Goal: Find specific page/section: Find specific page/section

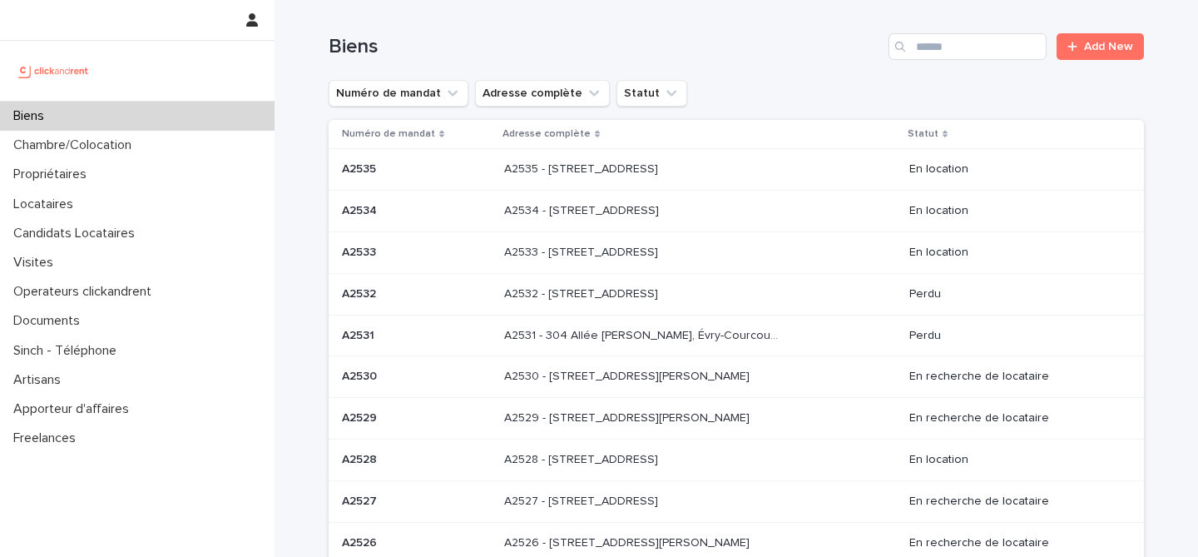
click at [910, 46] on div "Search" at bounding box center [902, 46] width 27 height 27
click at [945, 46] on input "Search" at bounding box center [968, 46] width 158 height 27
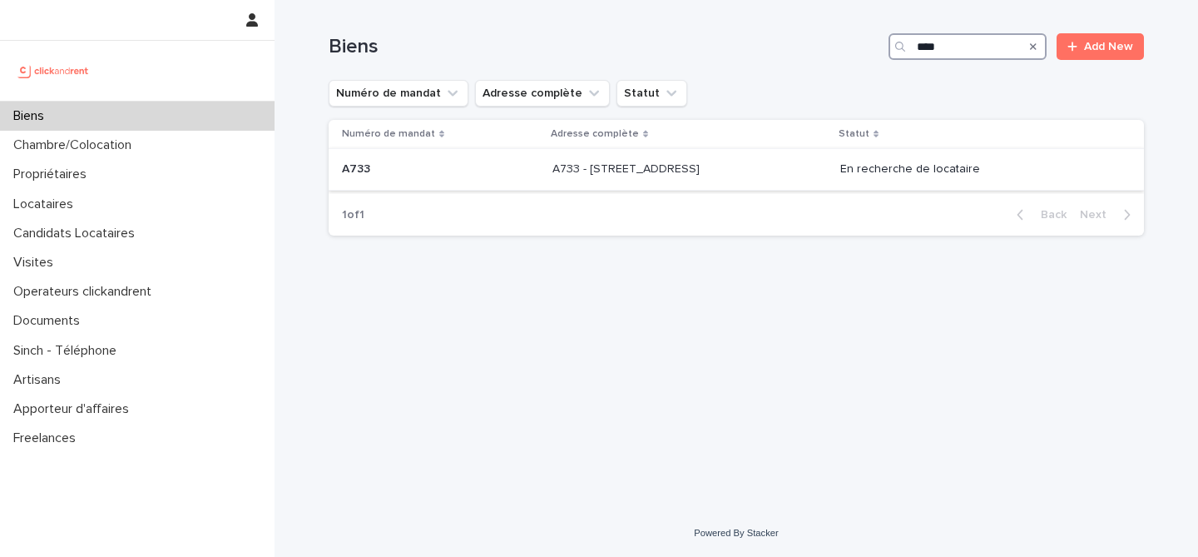
type input "****"
click at [764, 168] on p at bounding box center [690, 169] width 275 height 14
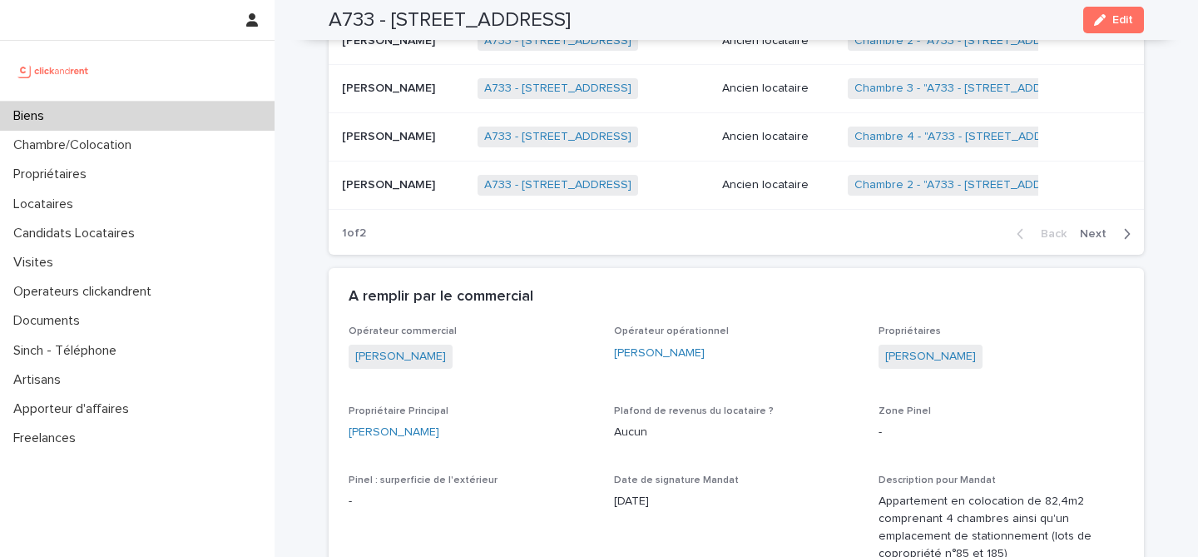
scroll to position [1350, 0]
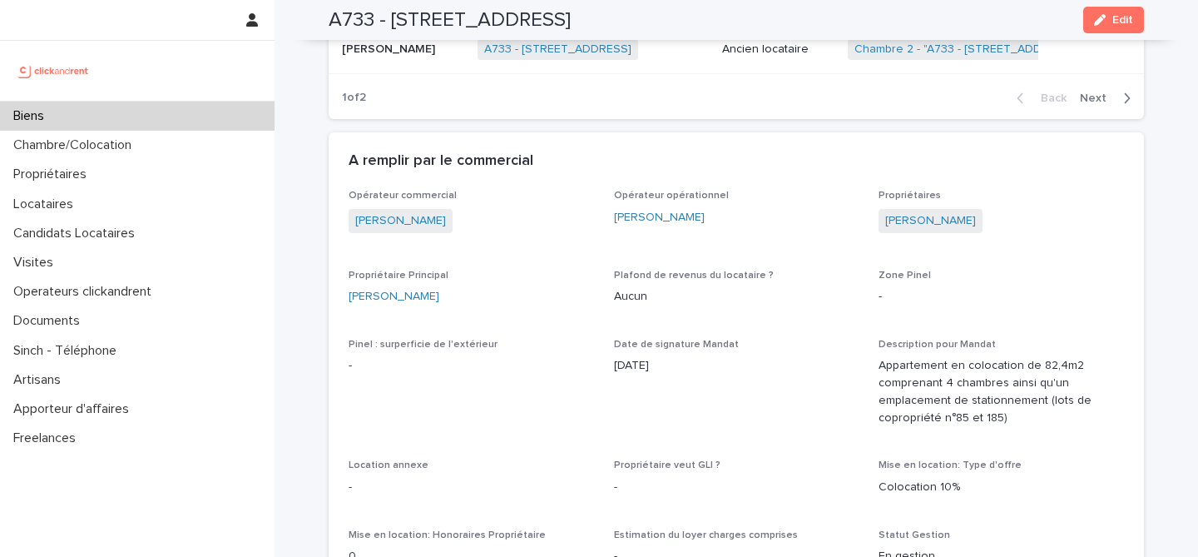
click at [651, 221] on div "Opérateur opérationnel [PERSON_NAME]" at bounding box center [737, 214] width 246 height 49
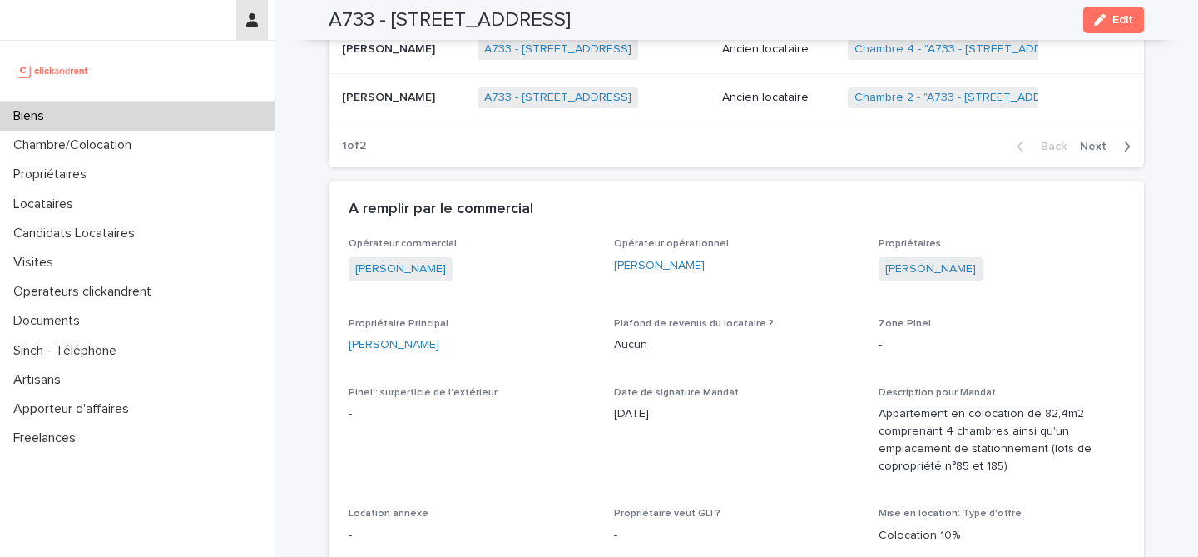
scroll to position [1304, 0]
